Goal: Task Accomplishment & Management: Manage account settings

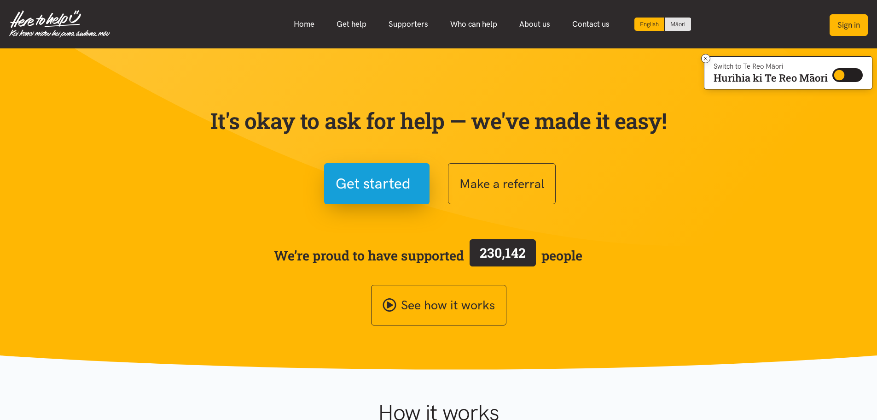
click at [857, 21] on button "Sign in" at bounding box center [849, 25] width 38 height 22
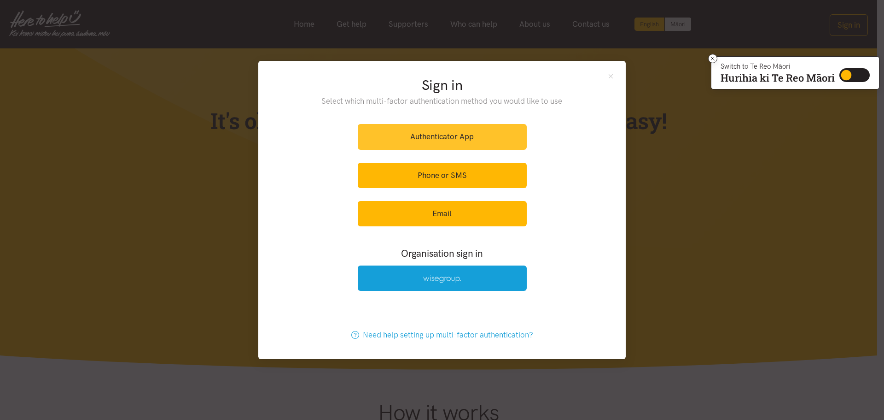
click at [470, 139] on link "Authenticator App" at bounding box center [442, 136] width 169 height 25
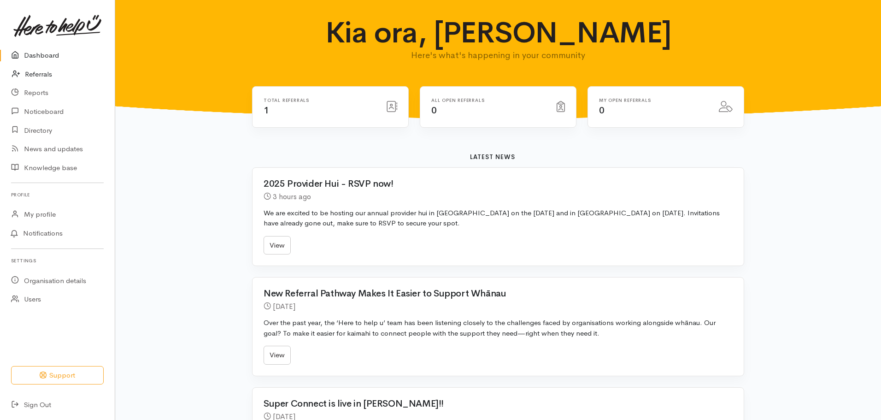
click at [41, 75] on link "Referrals" at bounding box center [57, 74] width 115 height 19
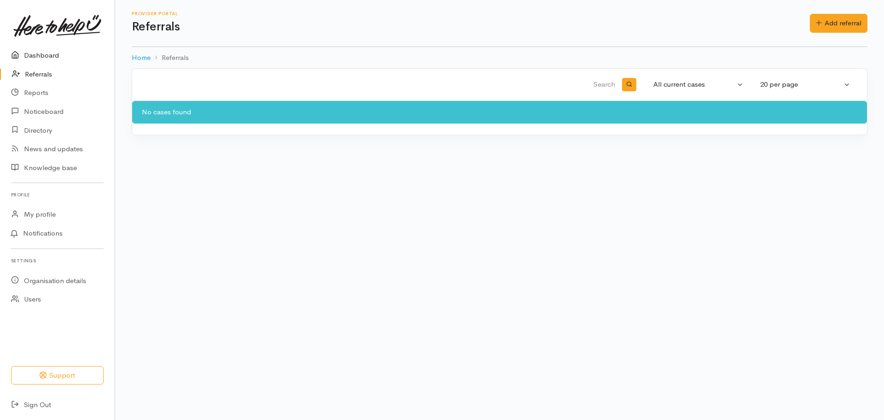
click at [41, 54] on link "Dashboard" at bounding box center [57, 55] width 115 height 19
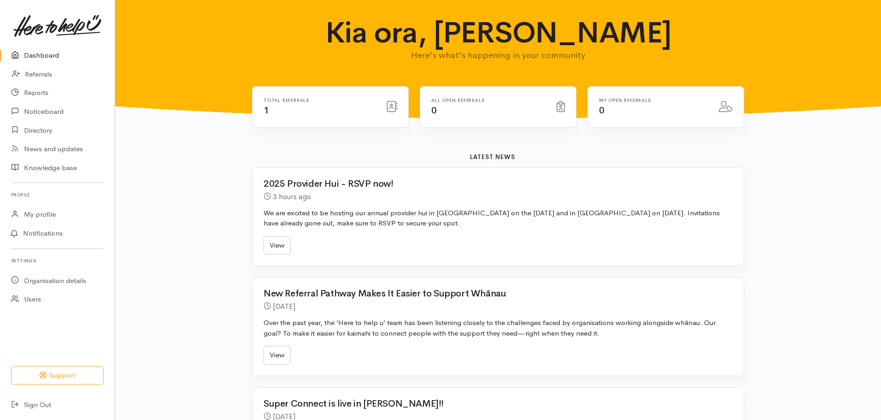
click at [261, 110] on div "Total referrals 1" at bounding box center [319, 107] width 122 height 19
click at [43, 73] on link "Referrals" at bounding box center [57, 74] width 115 height 19
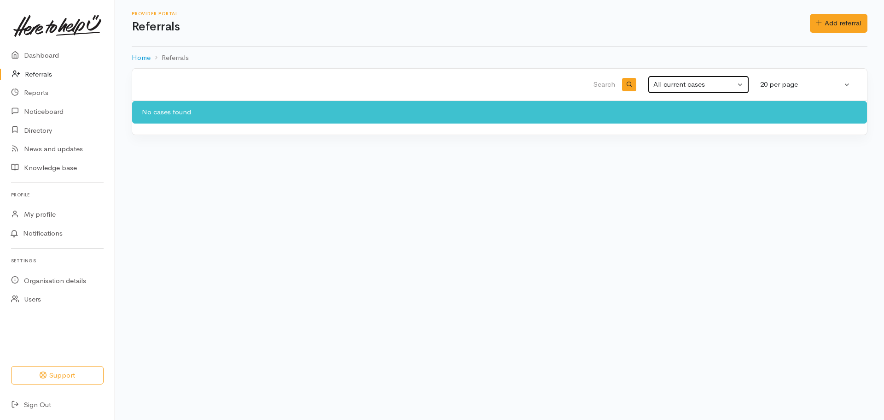
click at [704, 84] on div "All current cases" at bounding box center [694, 84] width 82 height 11
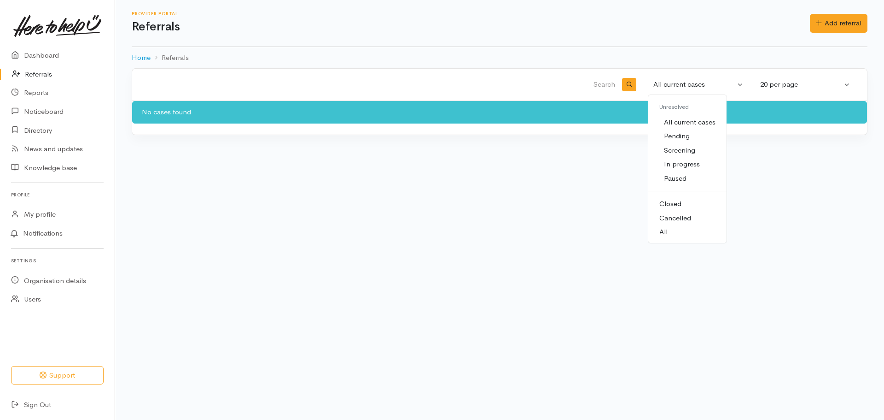
click at [674, 233] on link "All" at bounding box center [687, 232] width 78 height 14
select select "All"
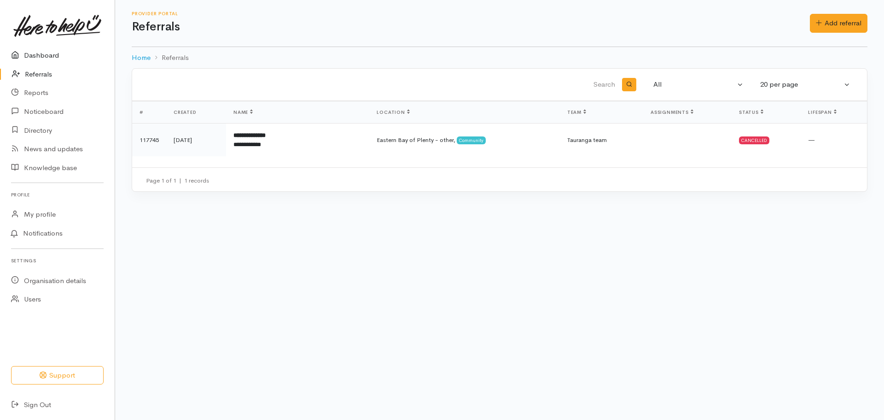
click at [55, 52] on link "Dashboard" at bounding box center [57, 55] width 115 height 19
